Goal: Transaction & Acquisition: Book appointment/travel/reservation

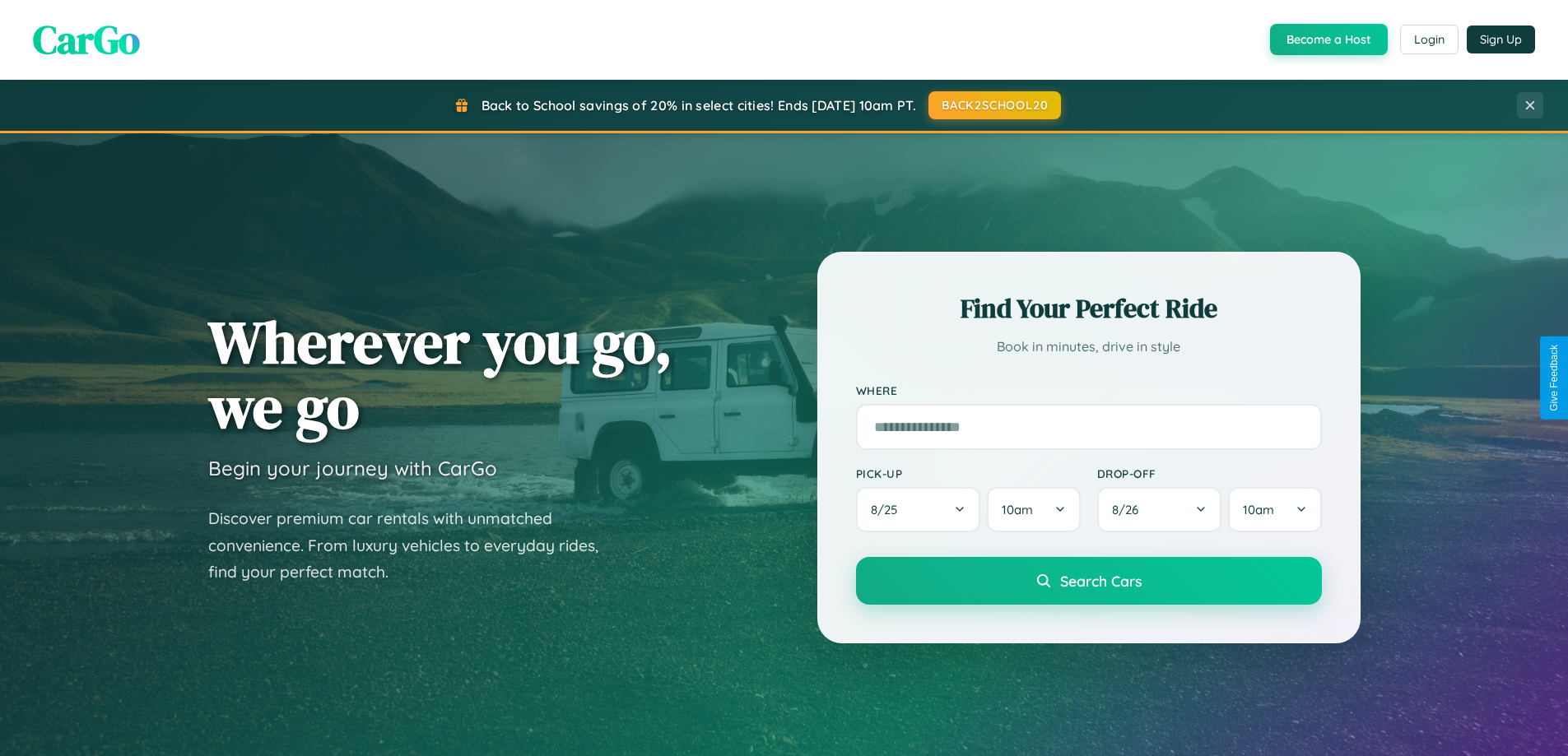
scroll to position [1132, 0]
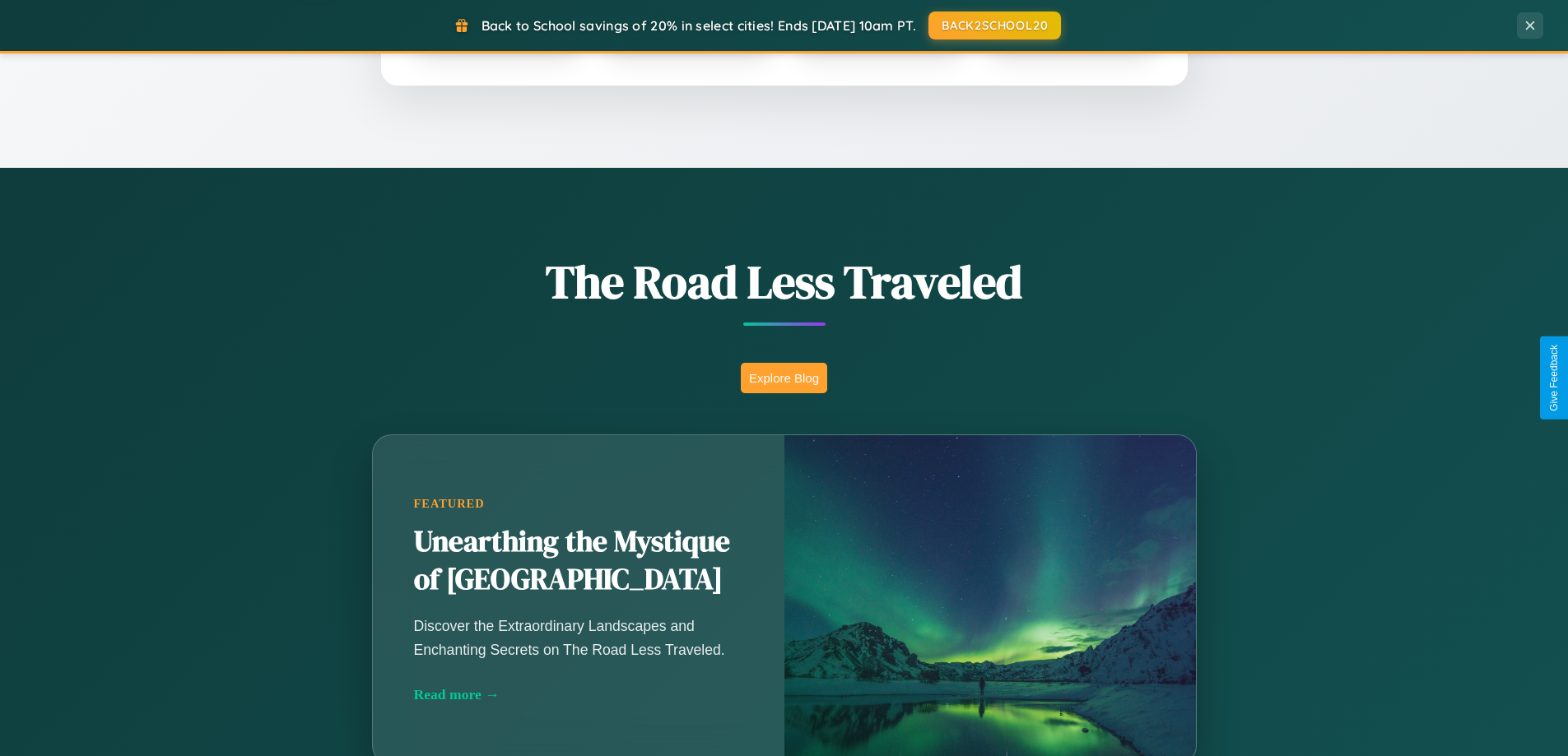
click at [784, 378] on button "Explore Blog" at bounding box center [784, 378] width 87 height 31
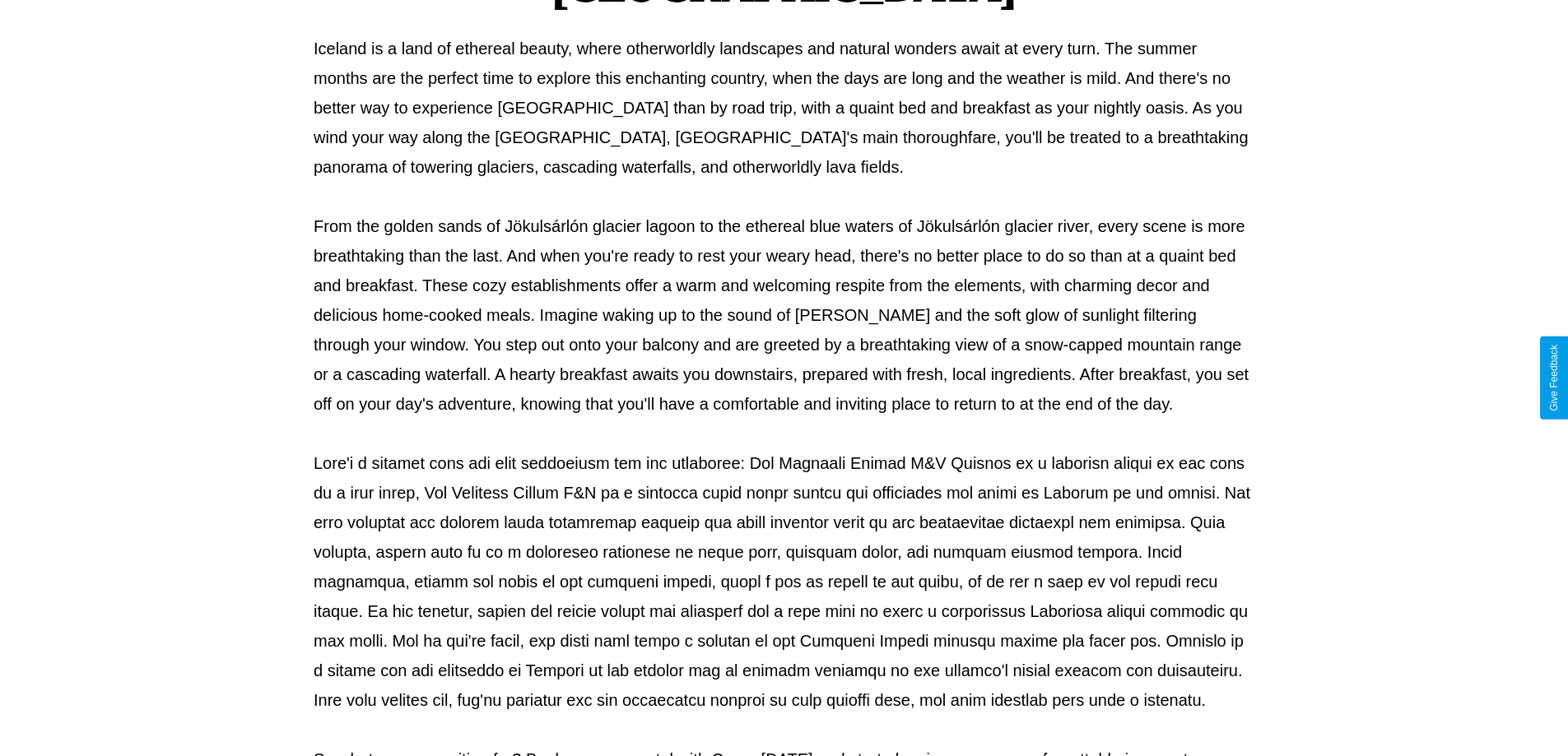
scroll to position [533, 0]
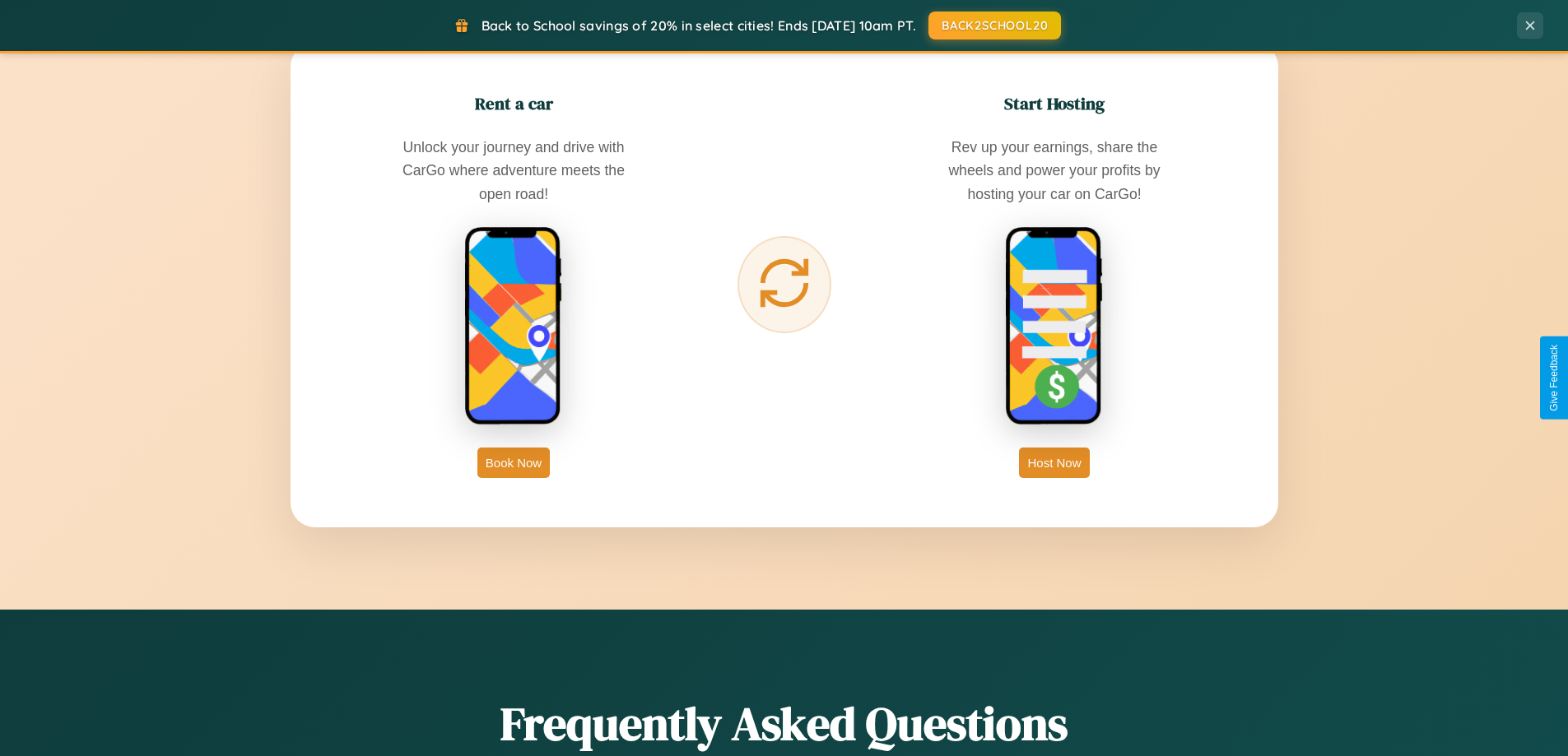
scroll to position [2644, 0]
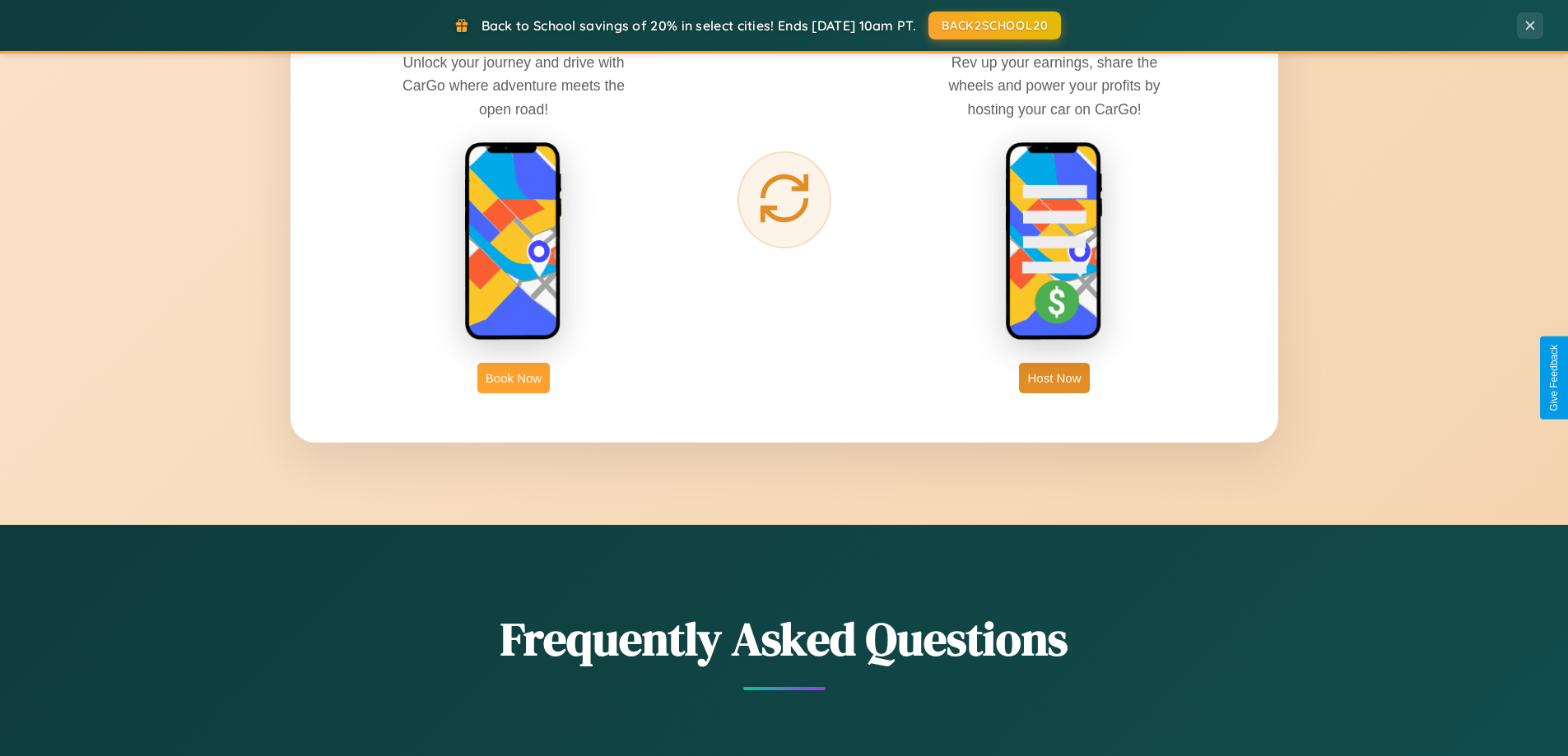
click at [514, 378] on button "Book Now" at bounding box center [513, 378] width 72 height 31
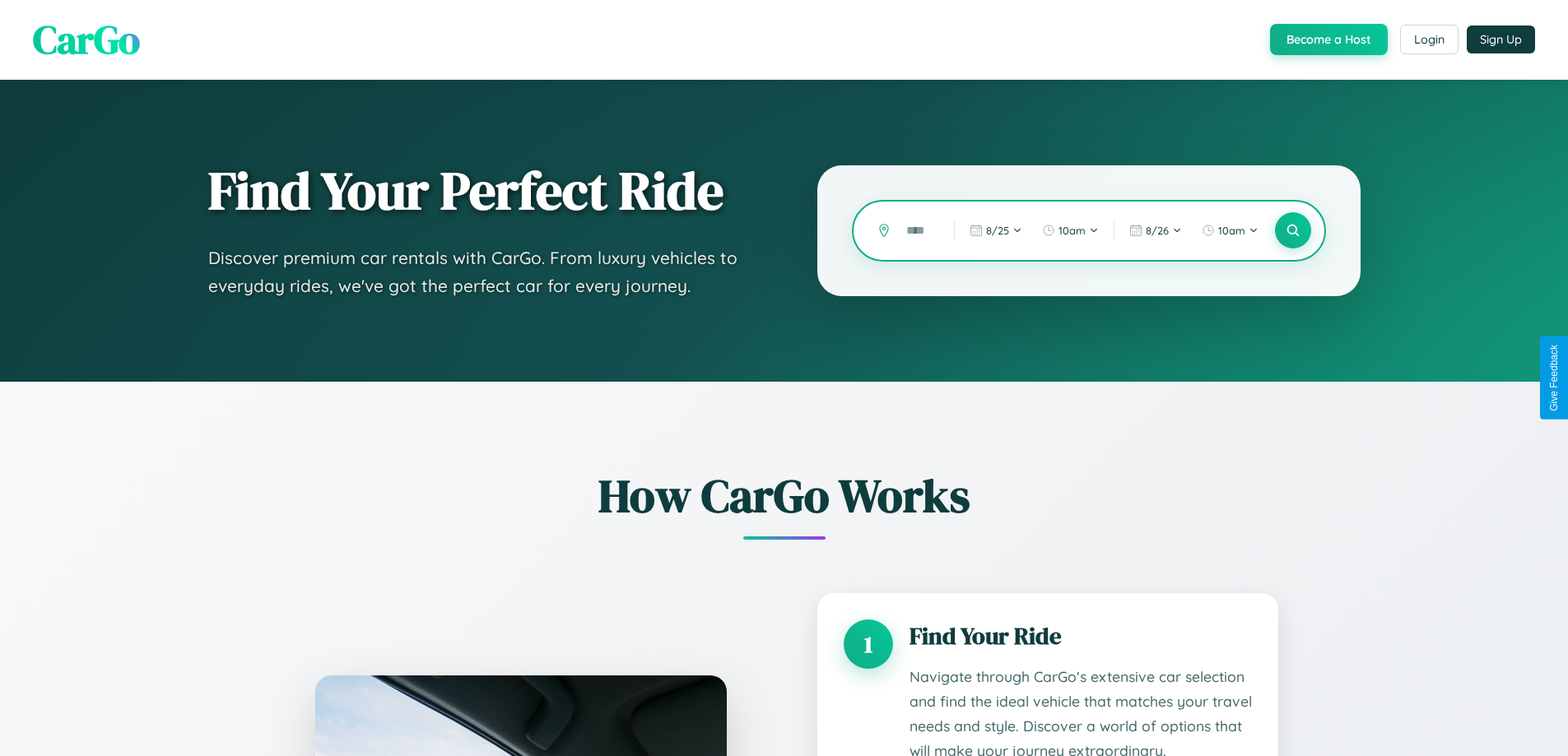
click at [918, 231] on input "text" at bounding box center [917, 231] width 39 height 29
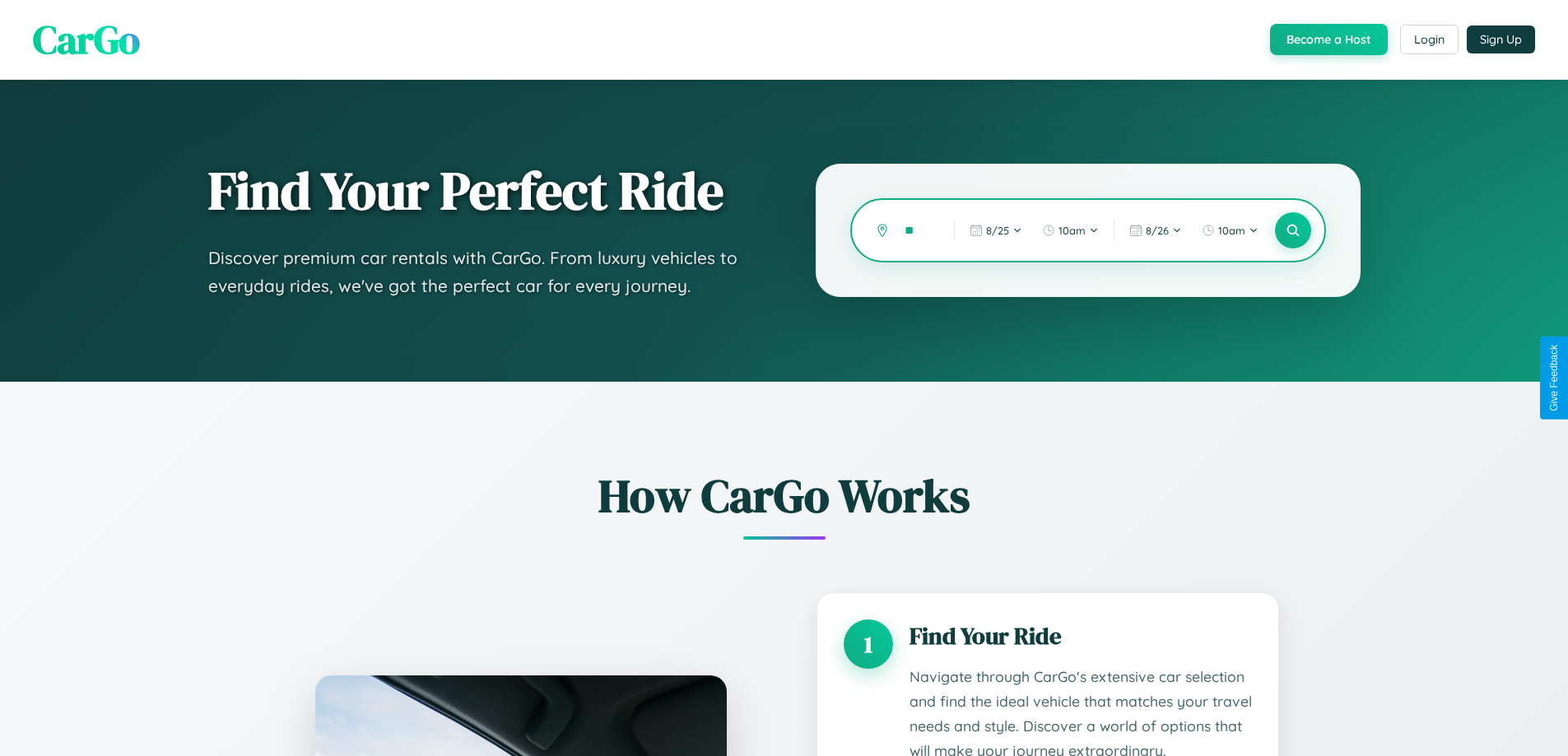
type input "*"
type input "********"
click at [1292, 231] on icon at bounding box center [1292, 231] width 16 height 16
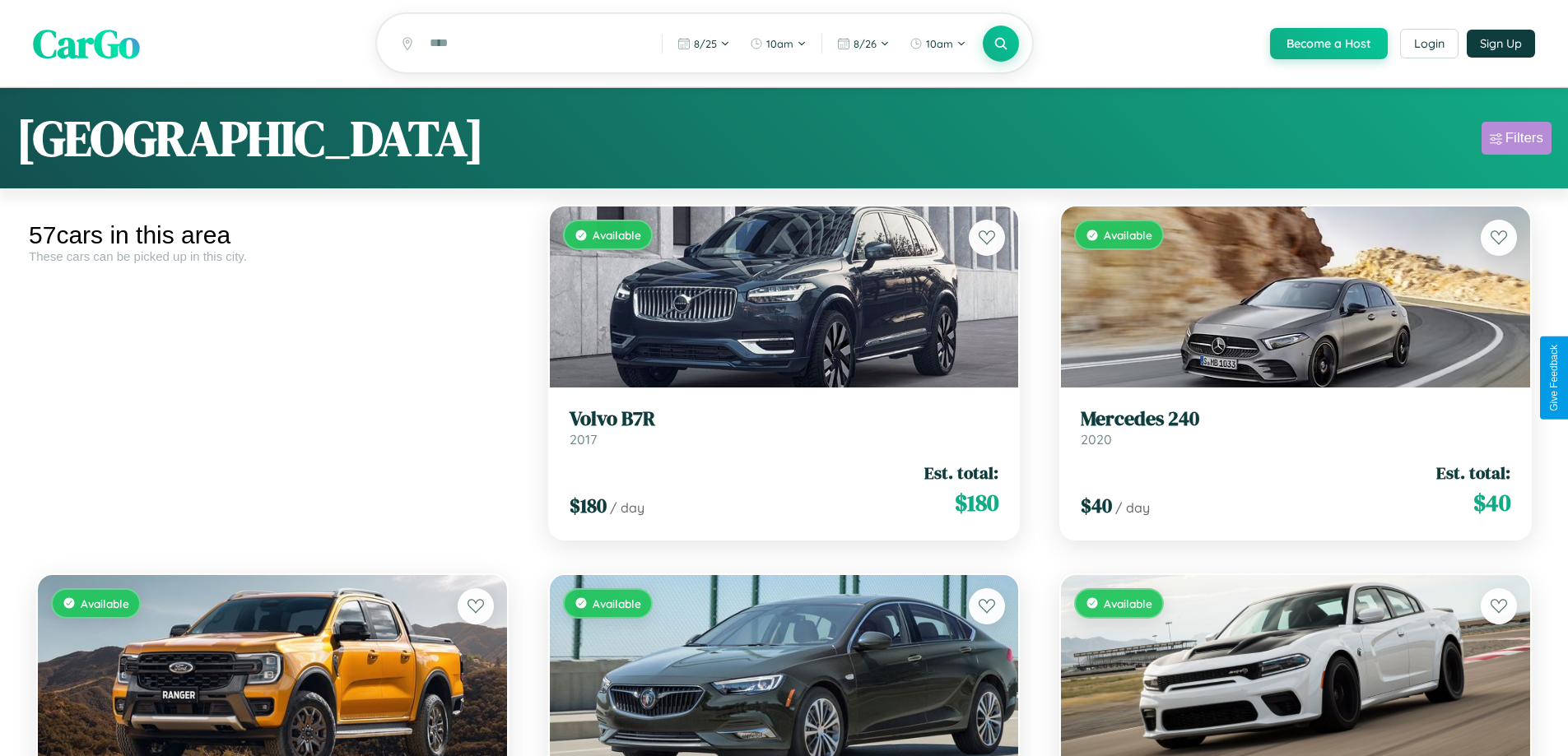
click at [1516, 141] on div "Filters" at bounding box center [1524, 138] width 37 height 17
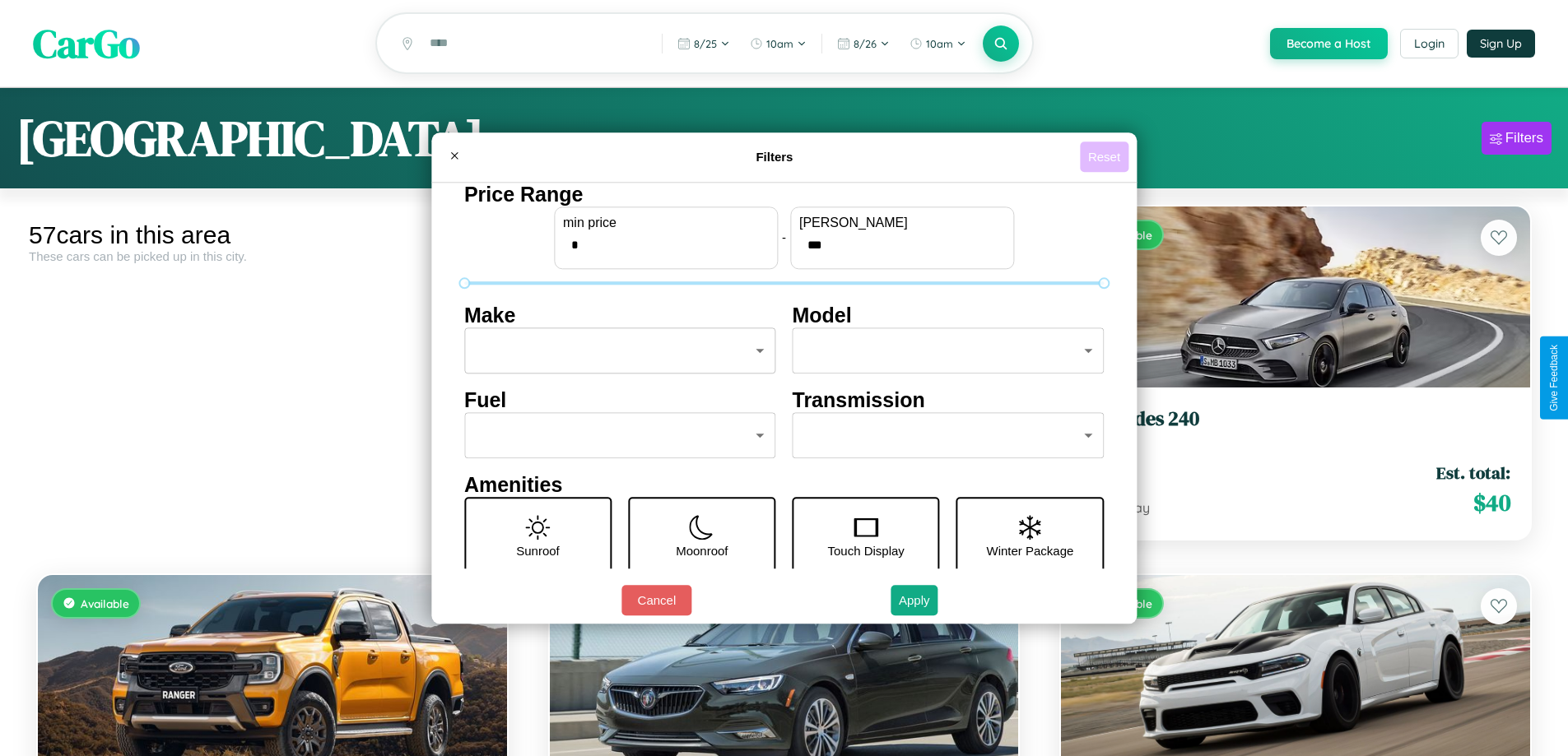
click at [1106, 157] on button "Reset" at bounding box center [1104, 157] width 48 height 31
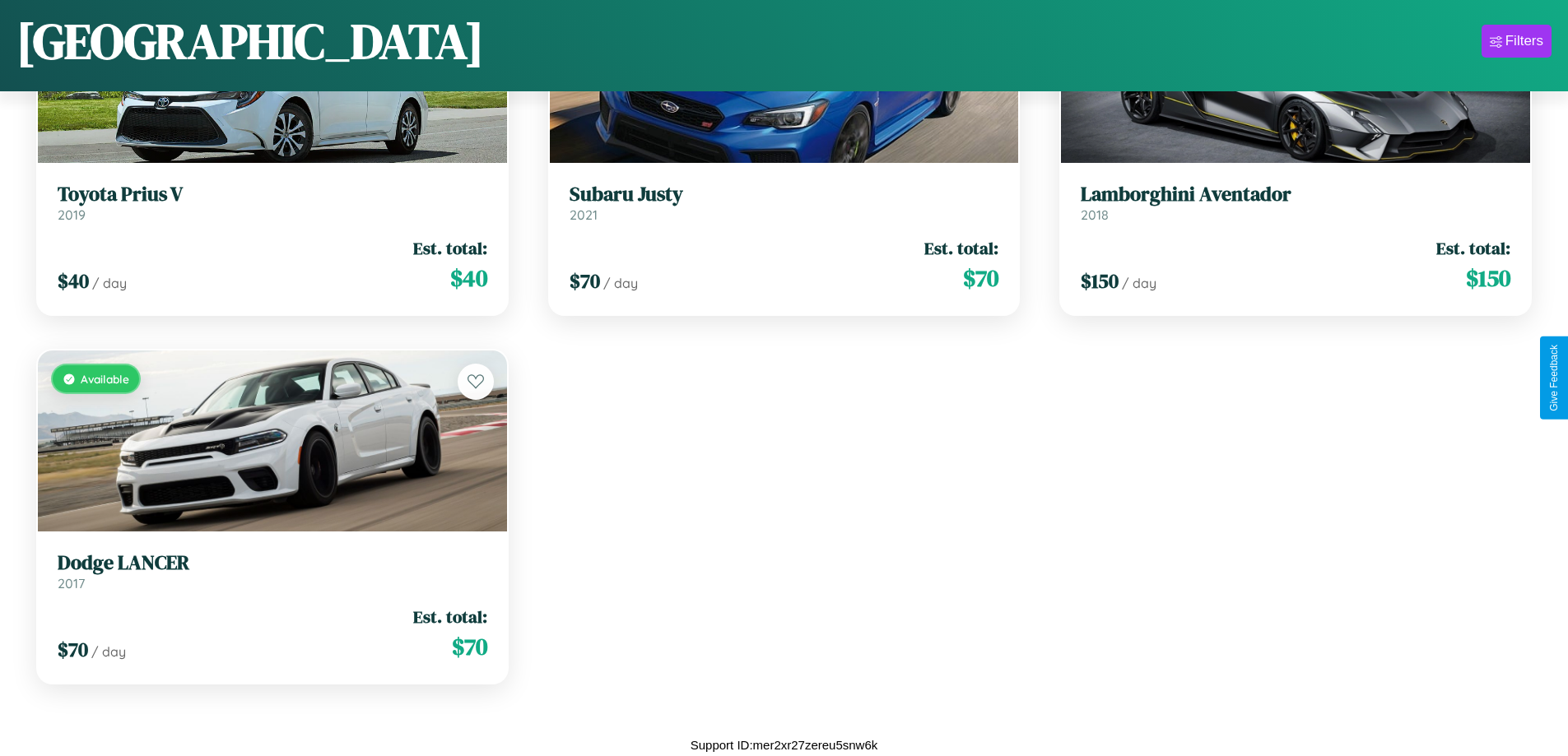
scroll to position [6382, 0]
